Goal: Task Accomplishment & Management: Manage account settings

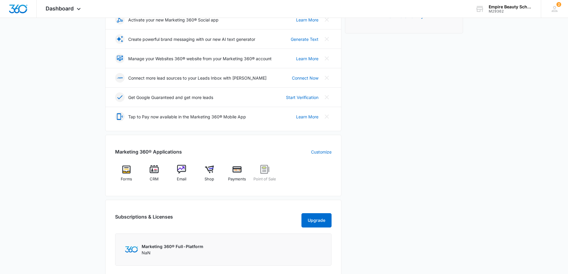
scroll to position [119, 0]
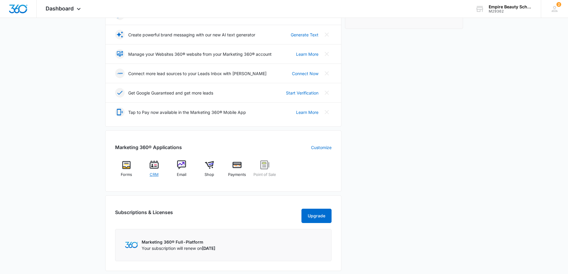
click at [151, 172] on span "CRM" at bounding box center [154, 175] width 9 height 6
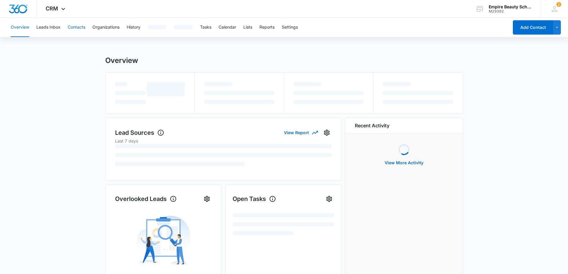
click at [77, 28] on button "Contacts" at bounding box center [77, 27] width 18 height 19
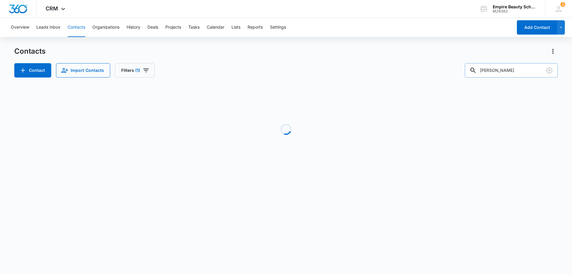
click at [517, 73] on input "[PERSON_NAME]" at bounding box center [511, 70] width 93 height 14
drag, startPoint x: 511, startPoint y: 72, endPoint x: 460, endPoint y: 75, distance: 51.0
click at [466, 74] on div "Contact Import Contacts Filters (1) [PERSON_NAME]" at bounding box center [286, 70] width 544 height 14
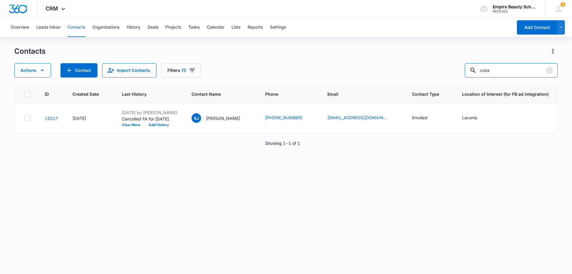
type input "coza"
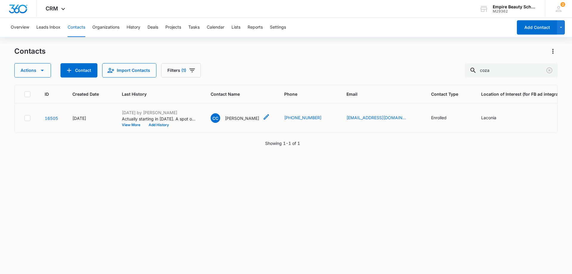
click at [242, 117] on p "[PERSON_NAME]" at bounding box center [242, 118] width 34 height 6
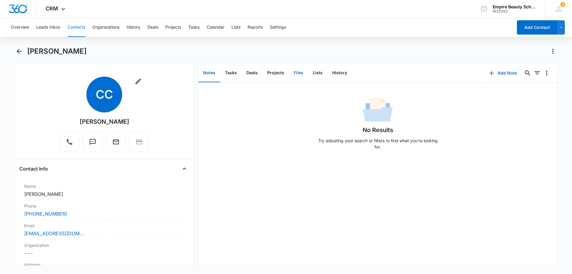
click at [299, 73] on button "Files" at bounding box center [298, 73] width 19 height 18
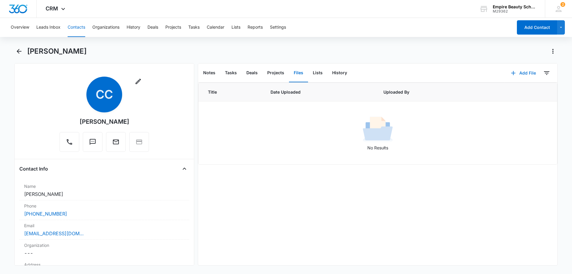
click at [527, 74] on button "Add File" at bounding box center [523, 73] width 37 height 14
click at [509, 97] on button "Add Link" at bounding box center [519, 101] width 45 height 9
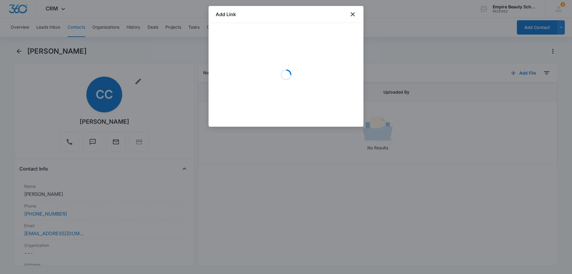
click at [347, 16] on div "Add Link" at bounding box center [286, 14] width 155 height 17
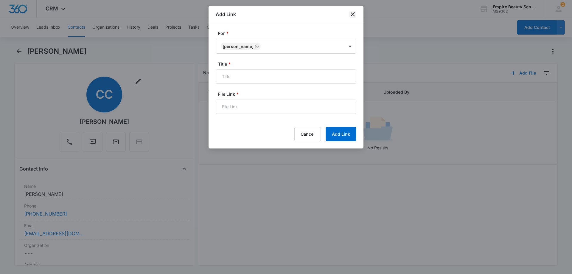
click at [351, 13] on icon "close" at bounding box center [352, 14] width 7 height 7
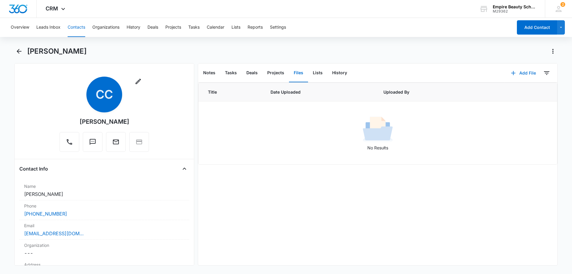
click at [527, 73] on button "Add File" at bounding box center [523, 73] width 37 height 14
click at [523, 93] on div "Upload Files" at bounding box center [516, 92] width 24 height 4
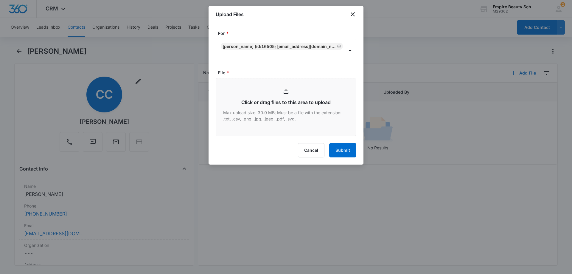
type input "C:\fakepath\[PERSON_NAME] [DATE] Est 600.pdf"
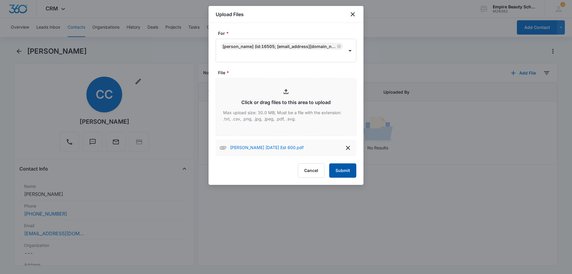
click at [342, 173] on button "Submit" at bounding box center [342, 170] width 27 height 14
